Goal: Task Accomplishment & Management: Use online tool/utility

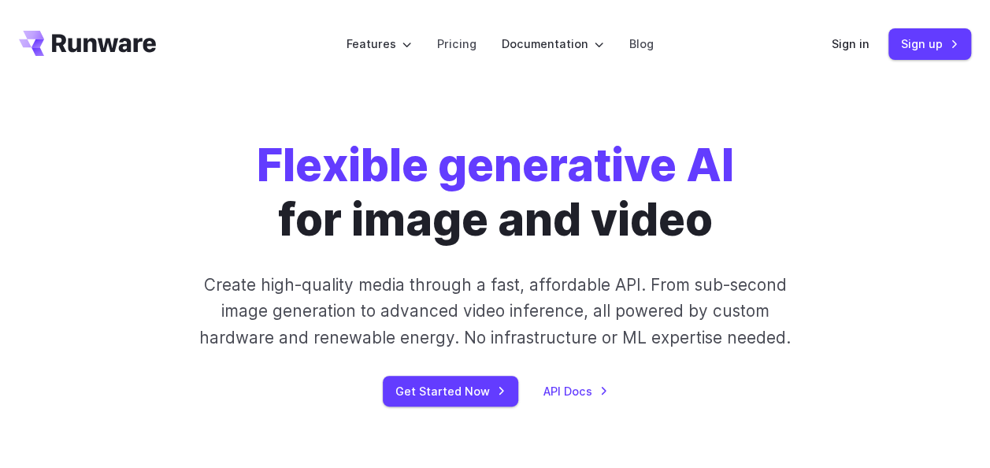
click at [537, 383] on div "Get Started Now API Docs" at bounding box center [495, 391] width 762 height 31
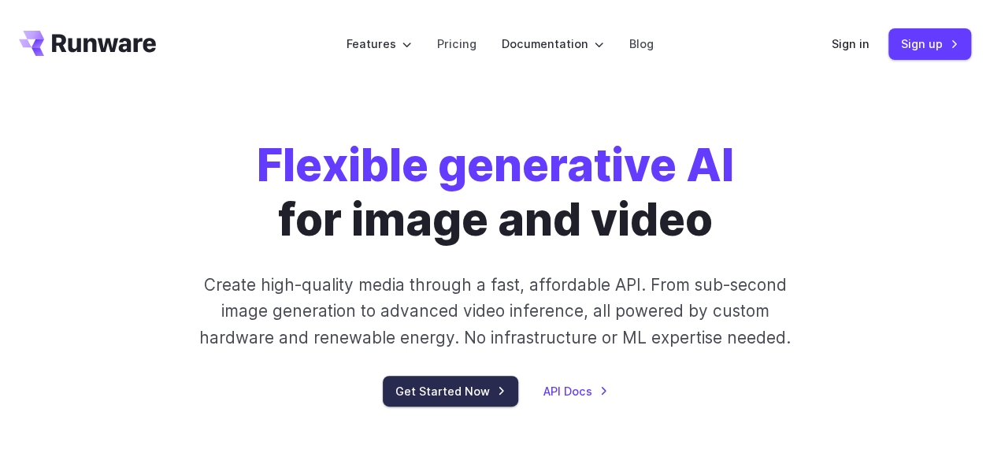
click at [464, 395] on link "Get Started Now" at bounding box center [450, 391] width 135 height 31
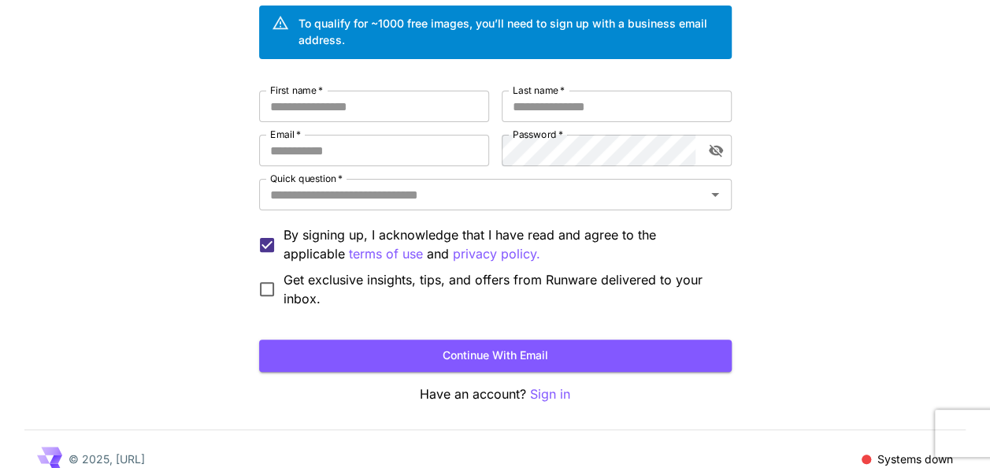
scroll to position [144, 0]
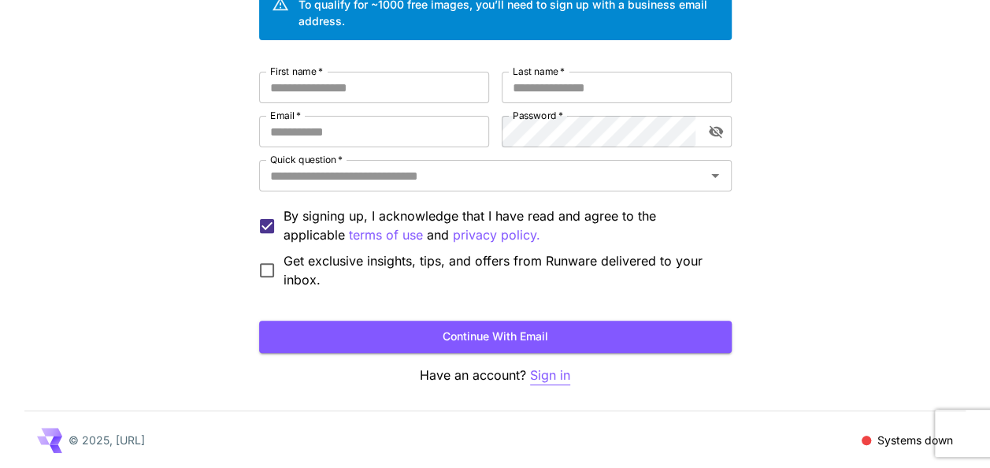
click at [557, 372] on p "Sign in" at bounding box center [550, 376] width 40 height 20
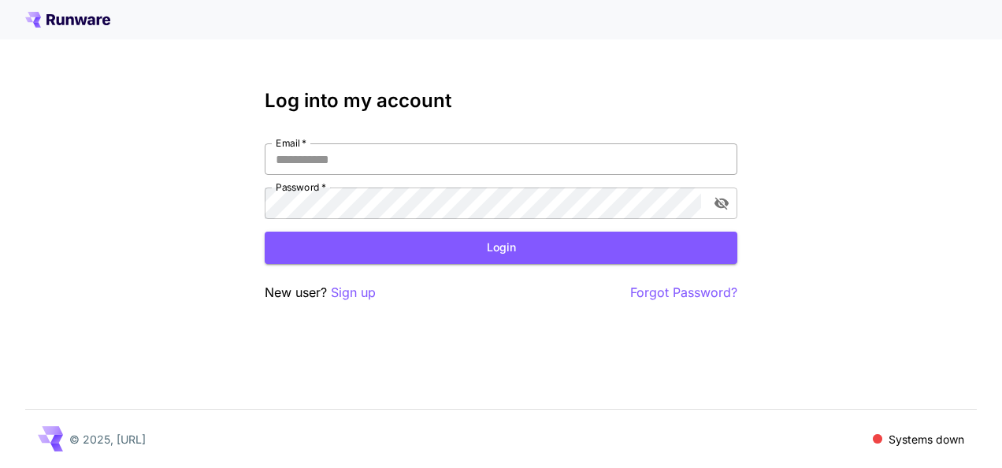
click at [383, 159] on input "Email   *" at bounding box center [501, 159] width 473 height 32
click at [692, 288] on p "Forgot Password?" at bounding box center [683, 293] width 107 height 20
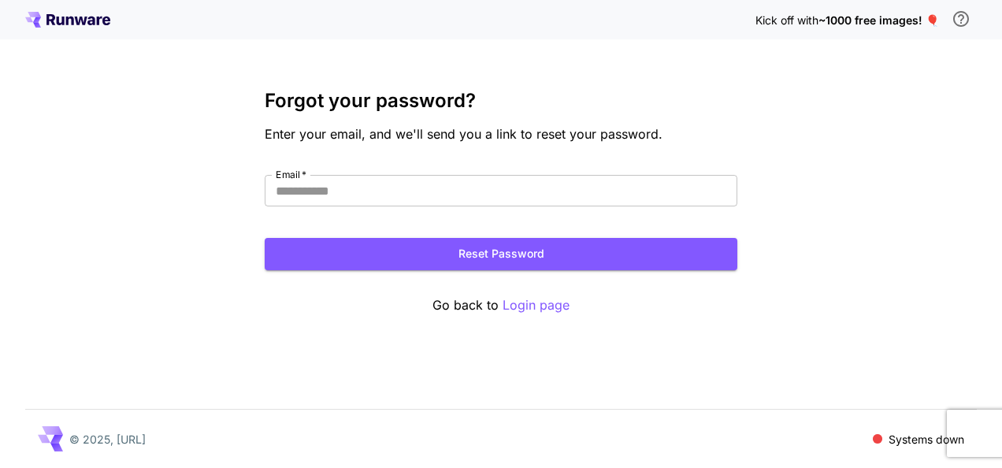
click at [370, 170] on div "Forgot your password? Enter your email, and we'll send you a link to reset your…" at bounding box center [501, 202] width 473 height 225
click at [366, 201] on input "Email   *" at bounding box center [501, 191] width 473 height 32
type input "**********"
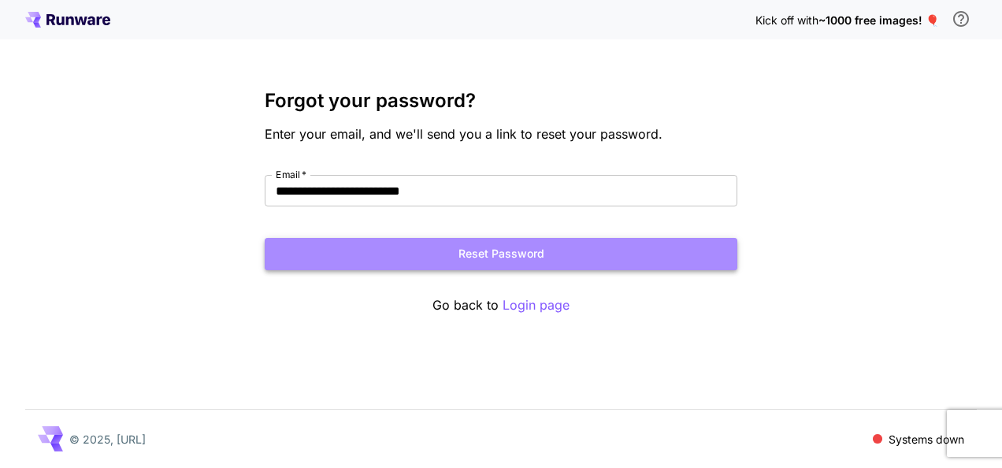
click at [429, 243] on button "Reset Password" at bounding box center [501, 254] width 473 height 32
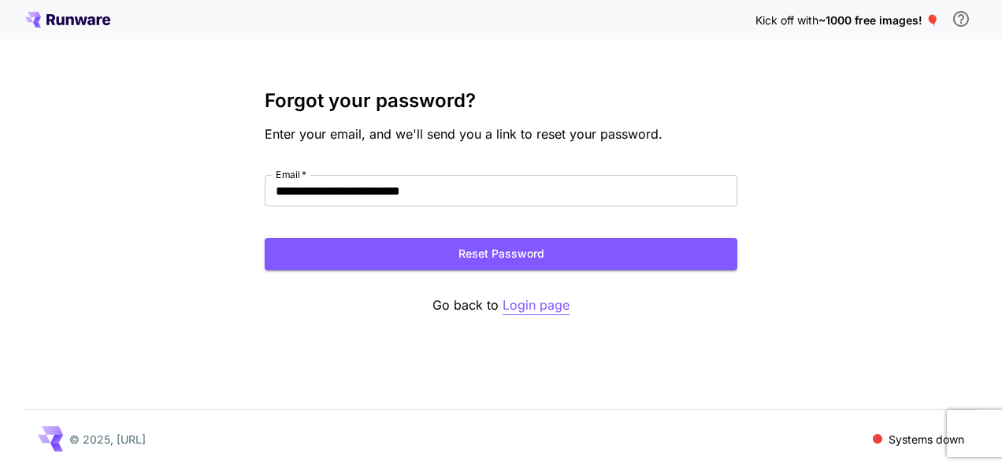
click at [555, 309] on p "Login page" at bounding box center [536, 305] width 67 height 20
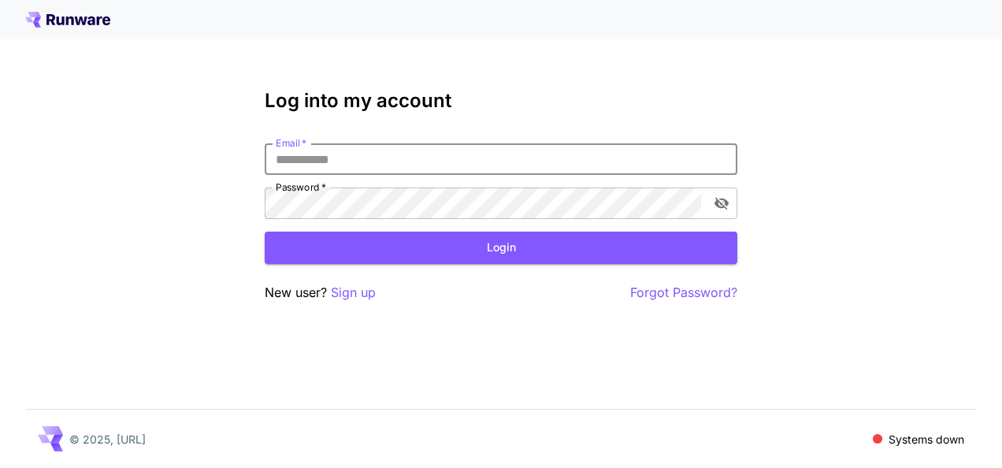
click at [432, 149] on input "Email   *" at bounding box center [501, 159] width 473 height 32
type input "*"
type input "**********"
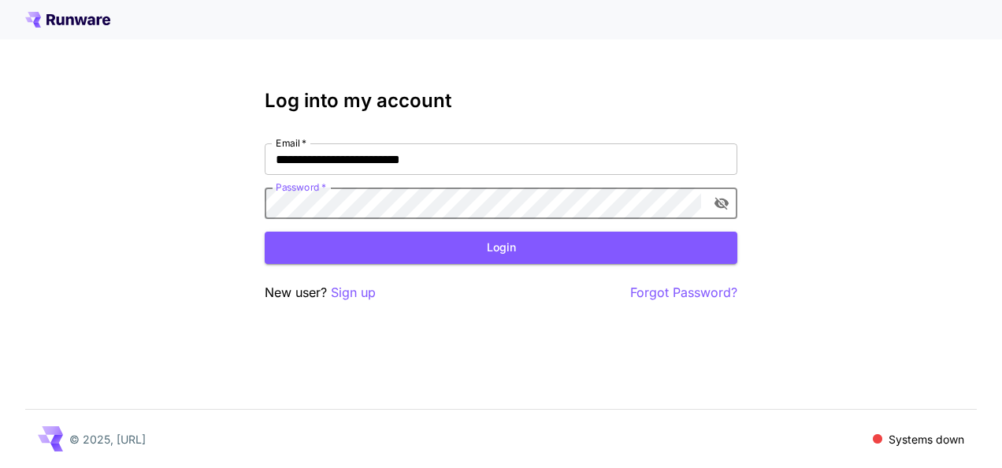
click button "Login" at bounding box center [501, 248] width 473 height 32
click at [39, 170] on div "**********" at bounding box center [501, 234] width 1002 height 468
click at [438, 269] on div "**********" at bounding box center [501, 196] width 473 height 213
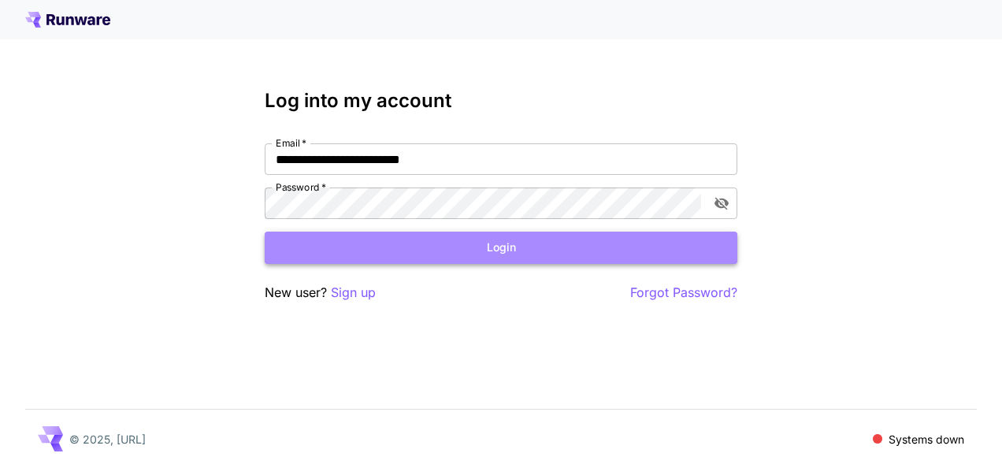
click at [442, 251] on button "Login" at bounding box center [501, 248] width 473 height 32
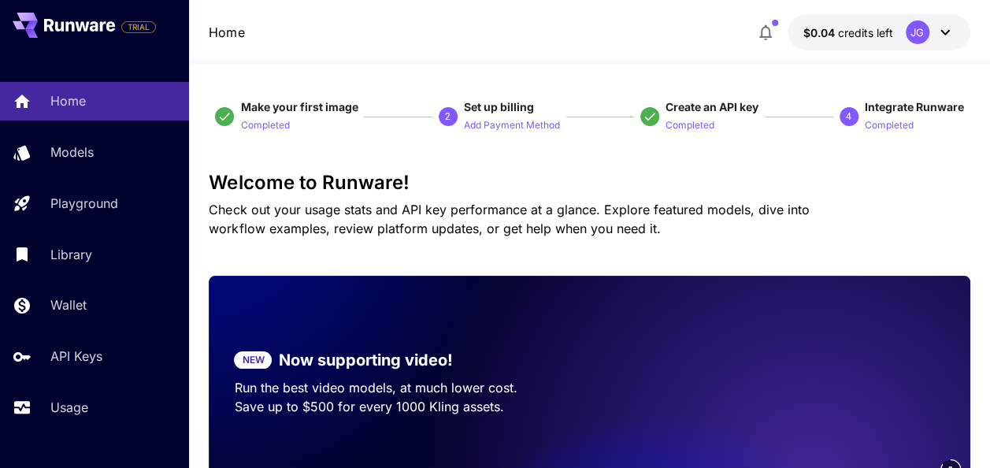
click at [696, 116] on button "Completed" at bounding box center [690, 124] width 49 height 19
click at [658, 117] on span at bounding box center [652, 116] width 25 height 19
click at [649, 100] on span "Create an API key Completed" at bounding box center [699, 116] width 118 height 35
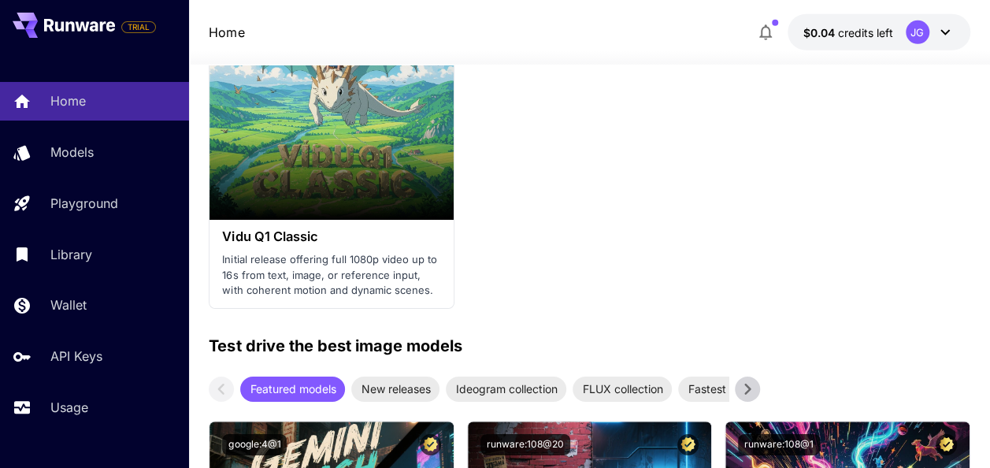
scroll to position [2389, 0]
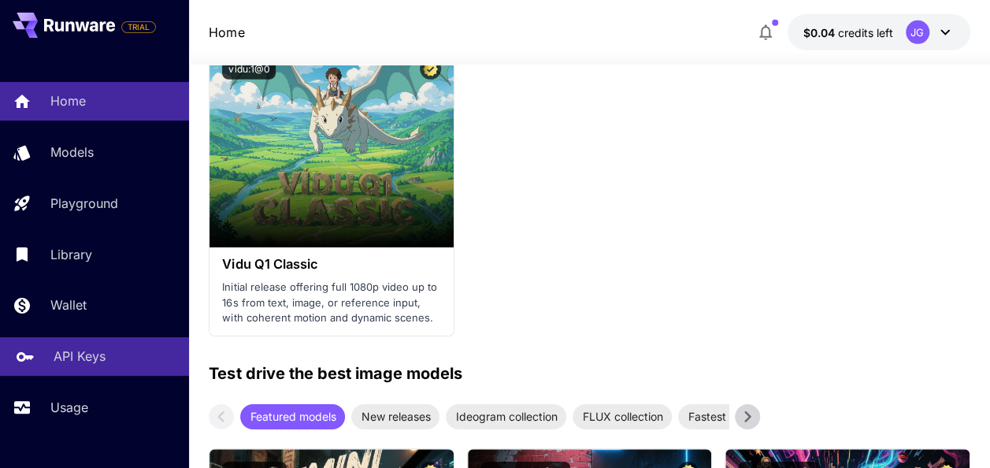
click at [84, 351] on p "API Keys" at bounding box center [80, 356] width 52 height 19
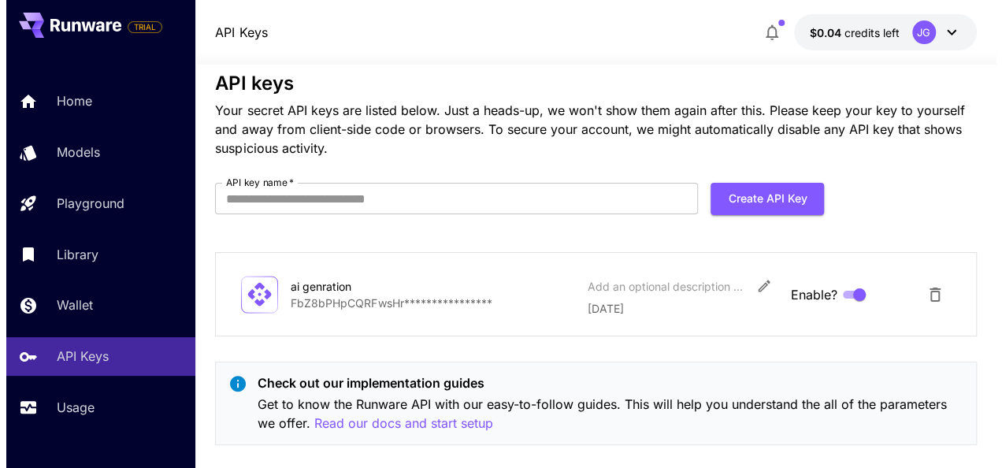
scroll to position [50, 0]
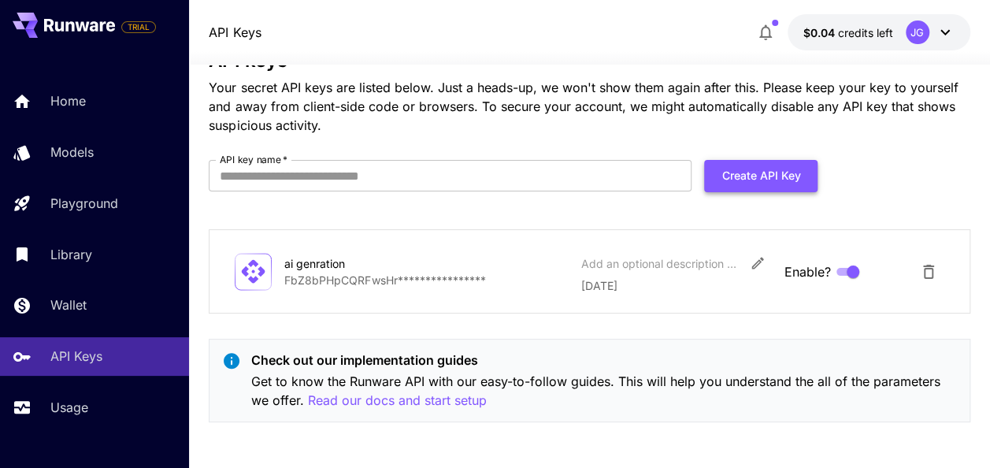
click at [777, 188] on button "Create API Key" at bounding box center [760, 176] width 113 height 32
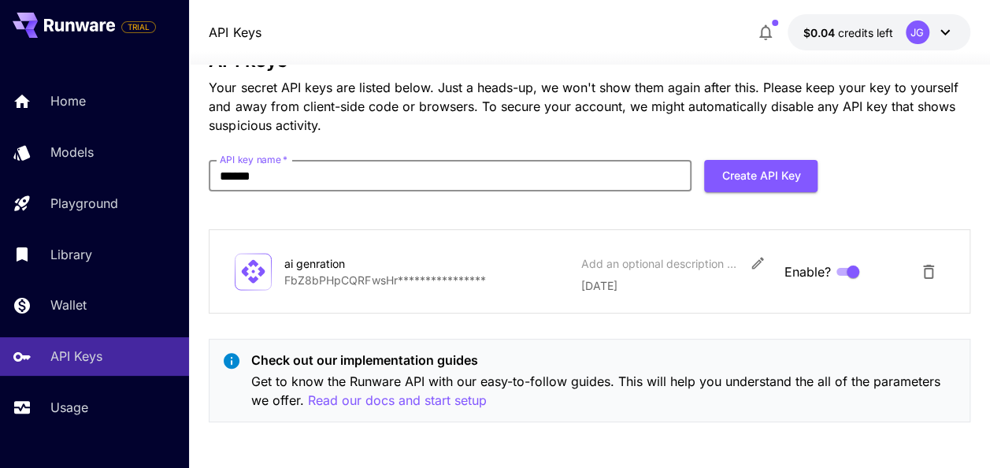
type input "******"
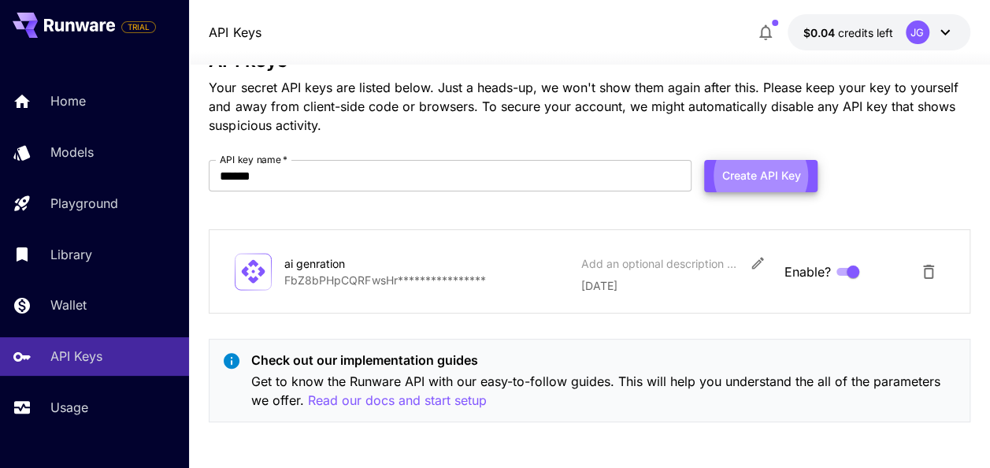
click at [788, 164] on button "Create API Key" at bounding box center [760, 176] width 113 height 32
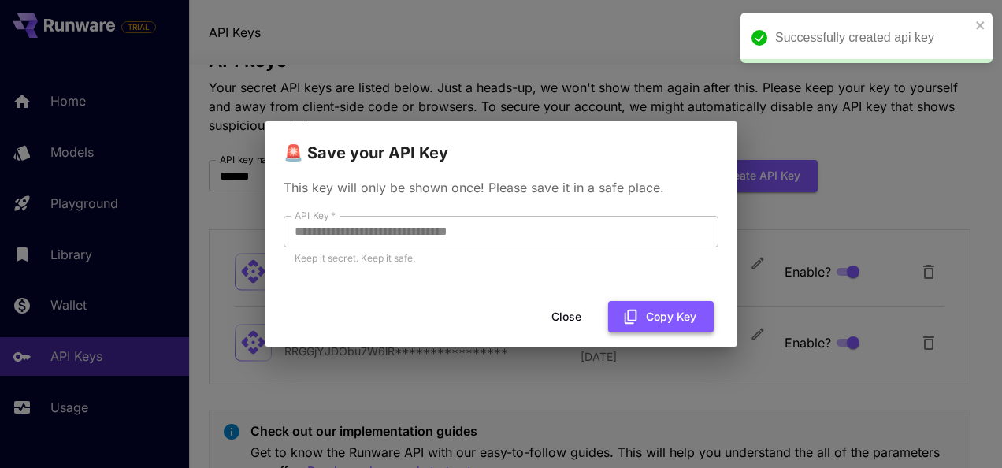
click at [653, 306] on button "Copy Key" at bounding box center [661, 317] width 106 height 32
